Goal: Register for event/course

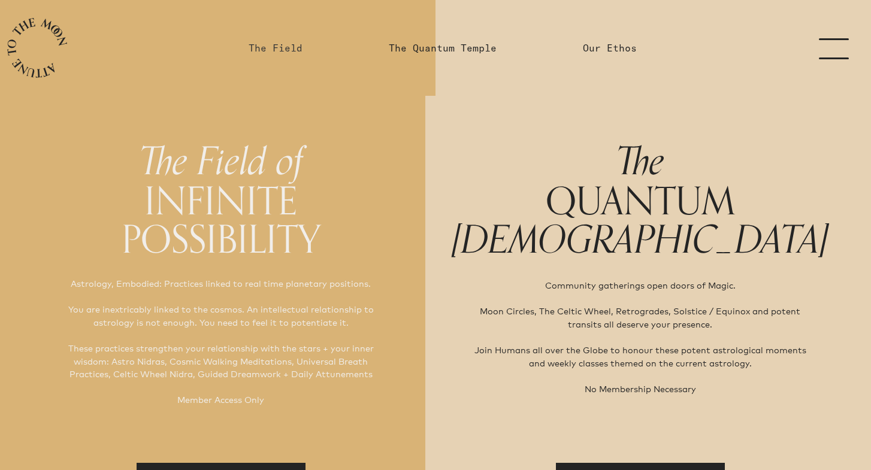
click at [264, 41] on link "The Field" at bounding box center [276, 48] width 54 height 14
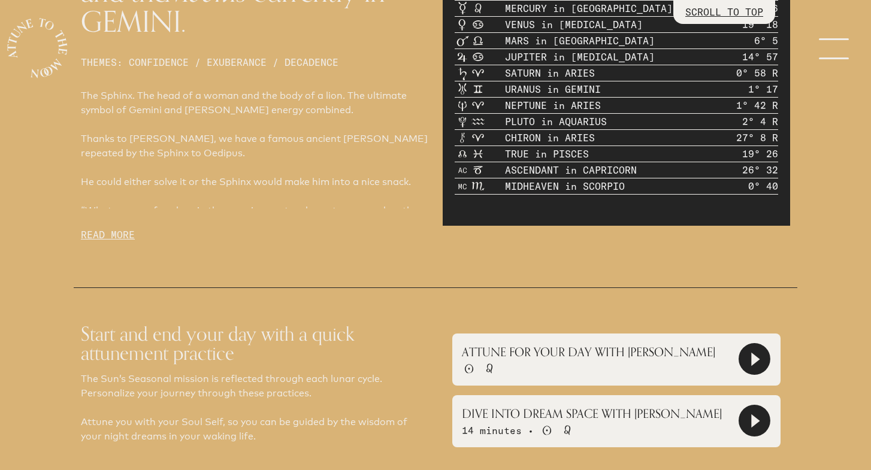
scroll to position [657, 0]
click at [119, 228] on p "READ MORE" at bounding box center [255, 235] width 348 height 14
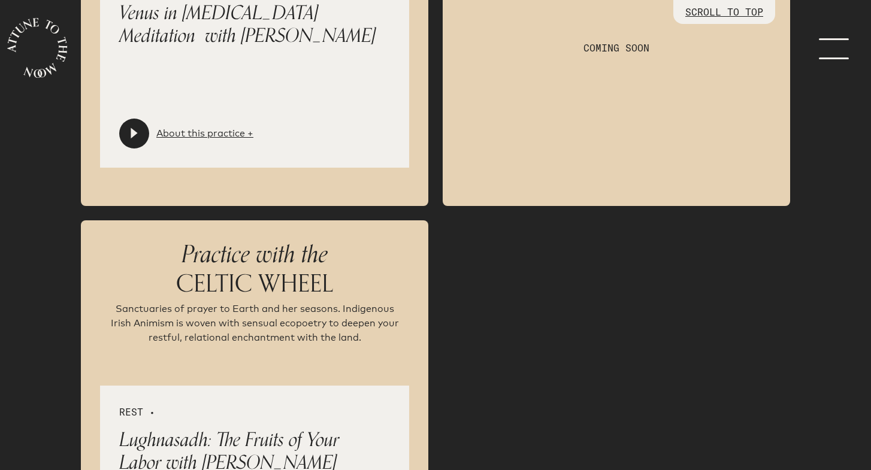
scroll to position [2904, 0]
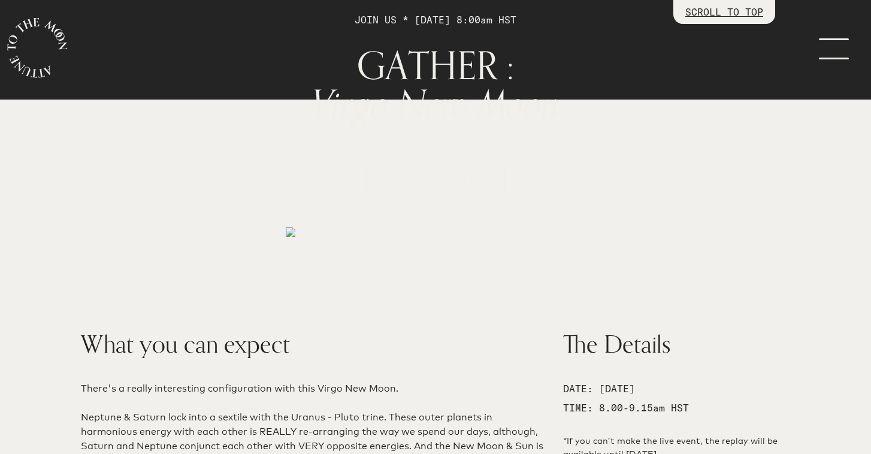
scroll to position [120, 0]
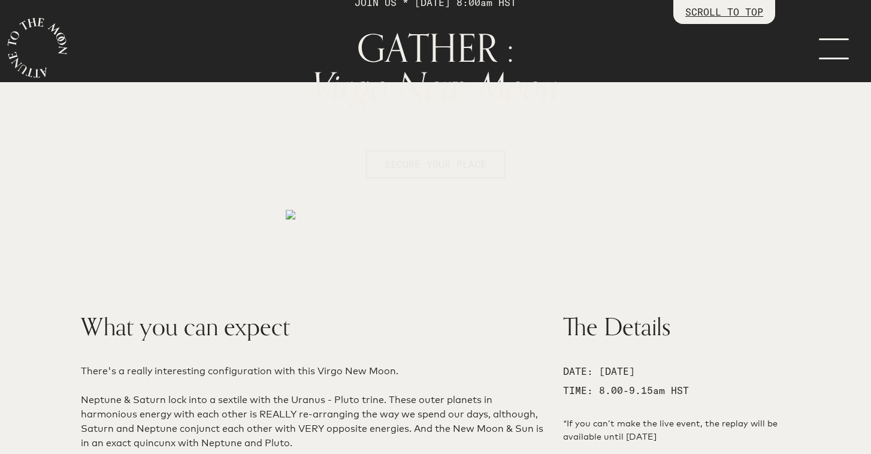
click at [437, 154] on button "SECURE YOUR PLACE" at bounding box center [435, 164] width 139 height 28
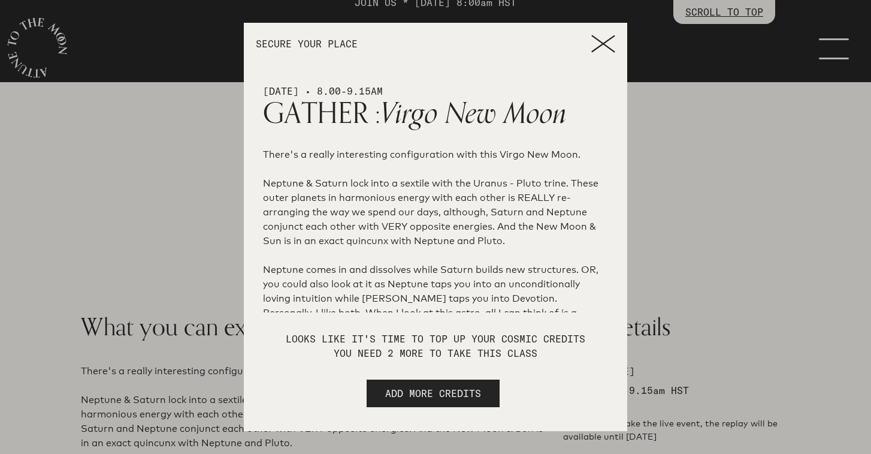
scroll to position [0, 0]
click at [597, 41] on icon at bounding box center [603, 44] width 24 height 18
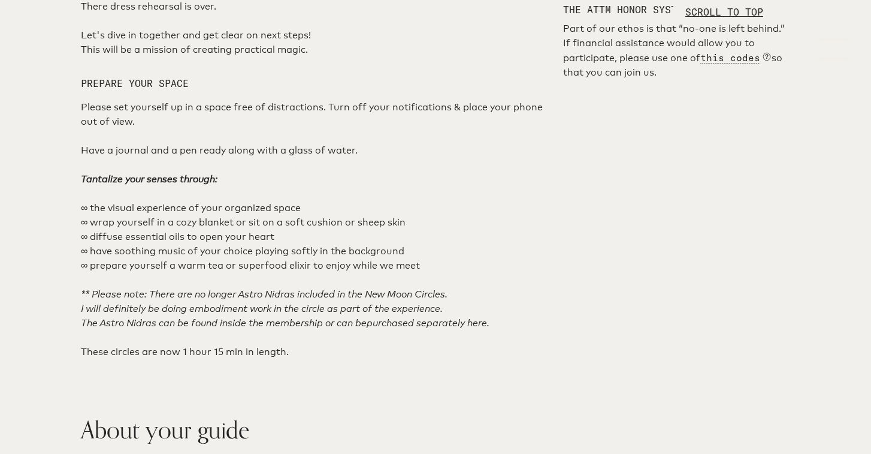
scroll to position [735, 0]
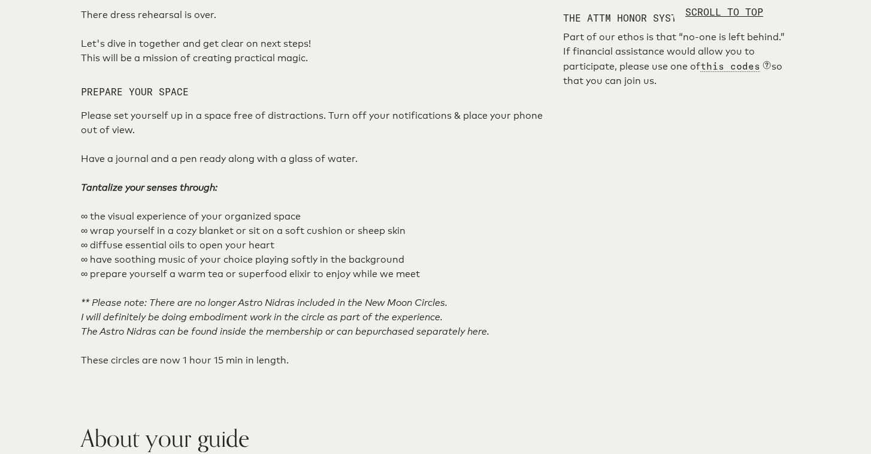
click at [810, 121] on div "What you can expect There's a really interesting configuration with this Virgo …" at bounding box center [435, 307] width 805 height 1240
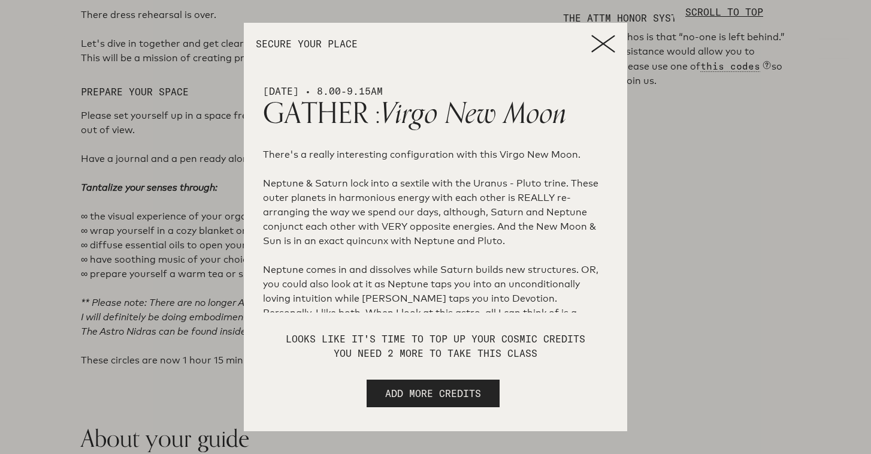
click at [604, 47] on icon at bounding box center [603, 44] width 24 height 18
